Goal: Find specific page/section: Find specific page/section

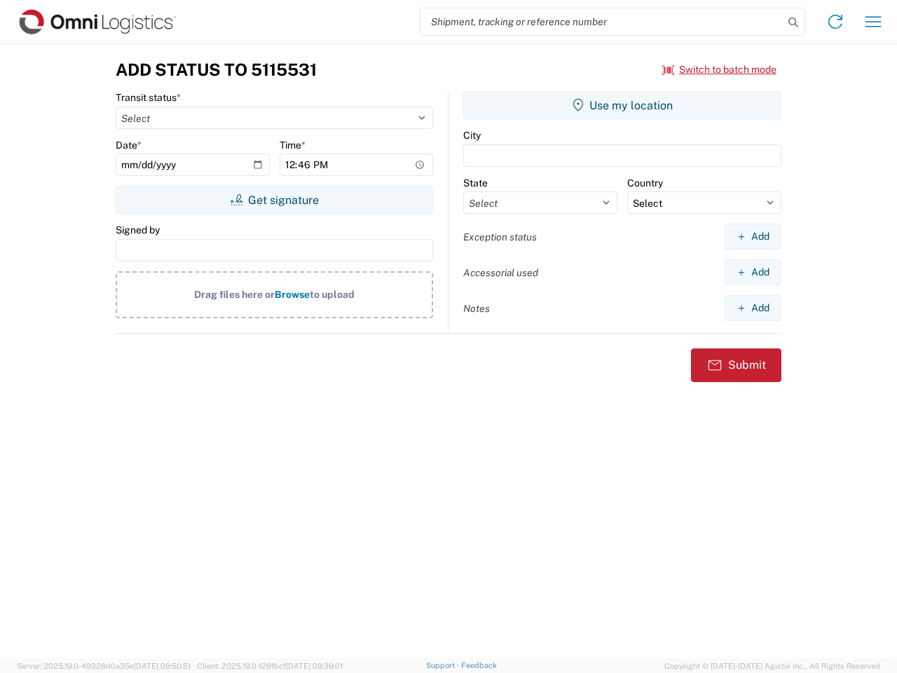
click at [602, 22] on input "search" at bounding box center [601, 21] width 363 height 27
click at [793, 22] on icon at bounding box center [793, 23] width 20 height 20
click at [835, 22] on icon at bounding box center [835, 22] width 22 height 22
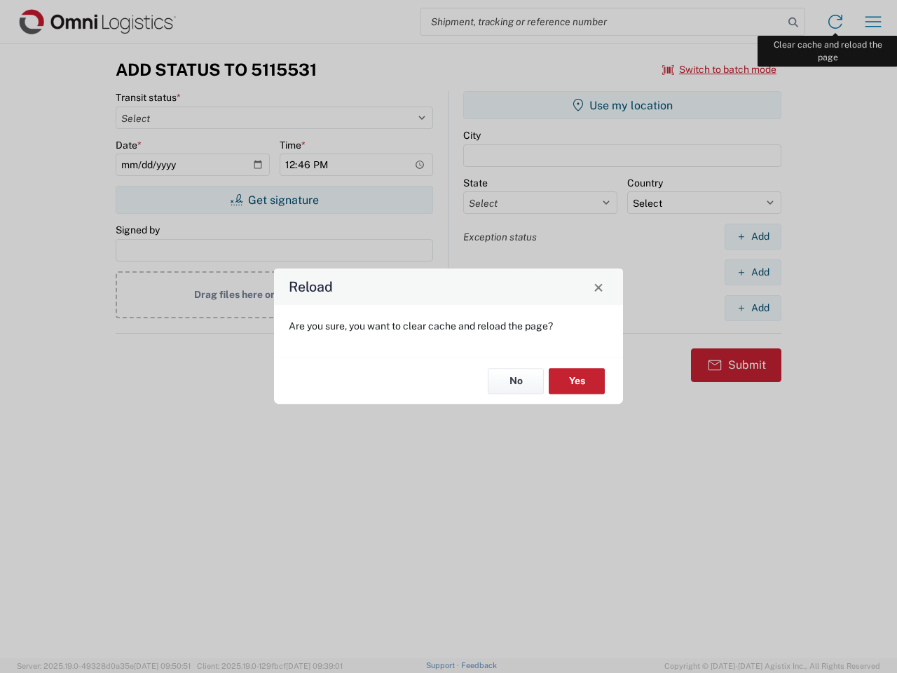
click at [873, 22] on div "Reload Are you sure, you want to clear cache and reload the page? No Yes" at bounding box center [448, 336] width 897 height 673
click at [720, 69] on div "Reload Are you sure, you want to clear cache and reload the page? No Yes" at bounding box center [448, 336] width 897 height 673
click at [274, 200] on div "Reload Are you sure, you want to clear cache and reload the page? No Yes" at bounding box center [448, 336] width 897 height 673
click at [622, 105] on div "Reload Are you sure, you want to clear cache and reload the page? No Yes" at bounding box center [448, 336] width 897 height 673
click at [753, 236] on div "Reload Are you sure, you want to clear cache and reload the page? No Yes" at bounding box center [448, 336] width 897 height 673
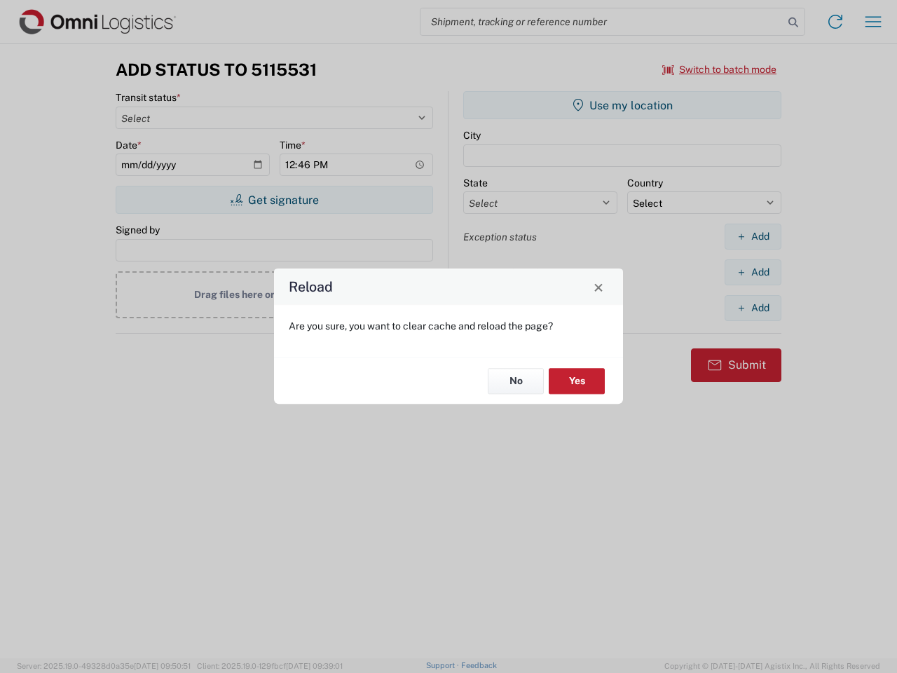
click at [753, 272] on div "Reload Are you sure, you want to clear cache and reload the page? No Yes" at bounding box center [448, 336] width 897 height 673
click at [753, 308] on div "Reload Are you sure, you want to clear cache and reload the page? No Yes" at bounding box center [448, 336] width 897 height 673
